Goal: Transaction & Acquisition: Register for event/course

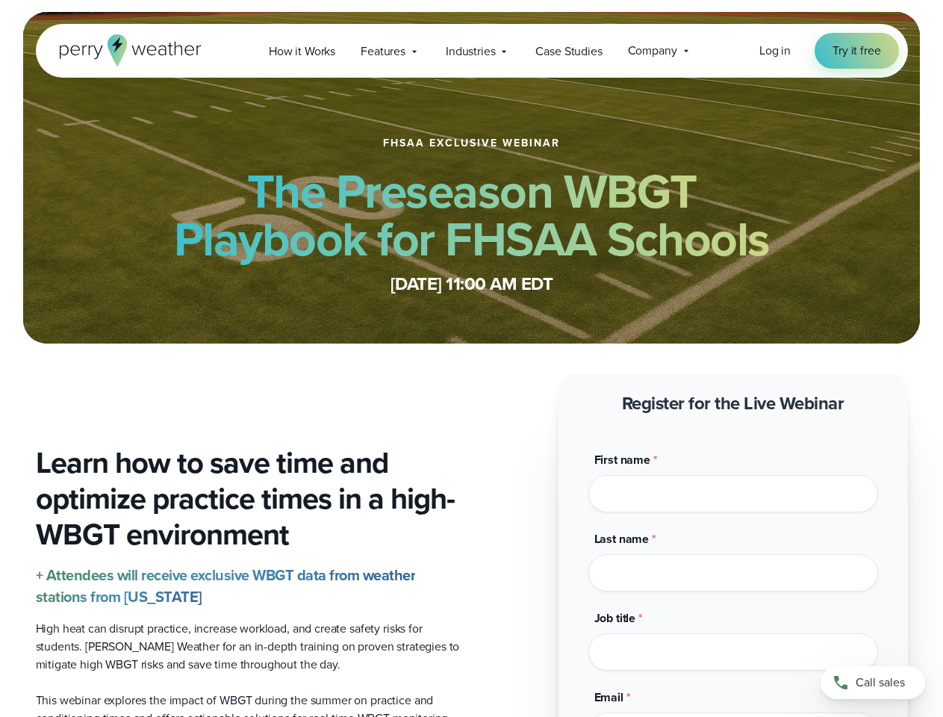
click at [471, 51] on span "Industries" at bounding box center [470, 52] width 49 height 18
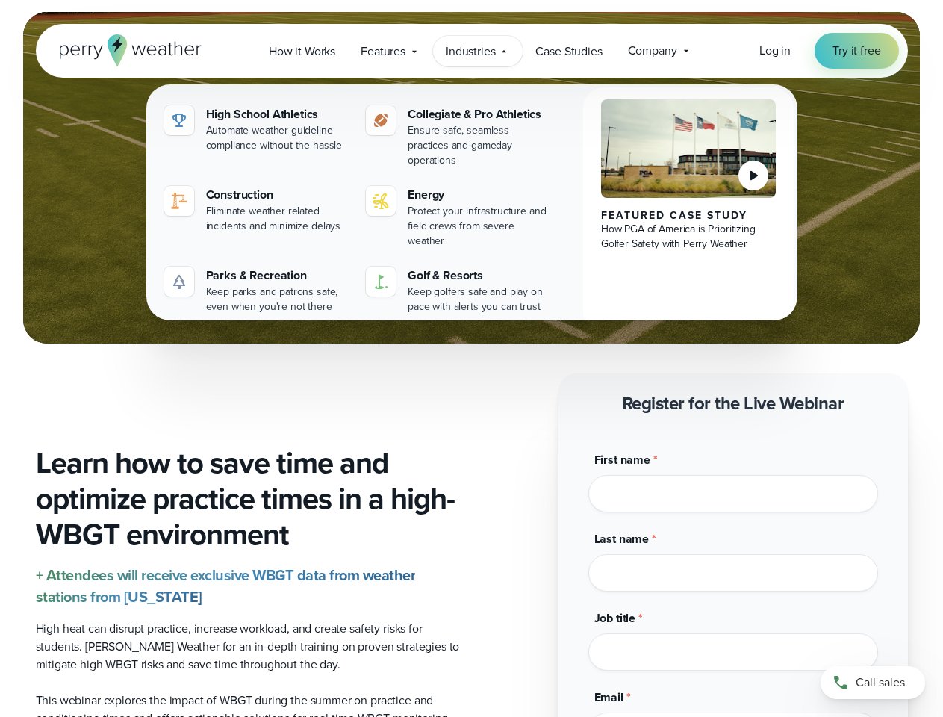
click at [733, 554] on div "Last name *" at bounding box center [733, 560] width 290 height 61
